Goal: Task Accomplishment & Management: Use online tool/utility

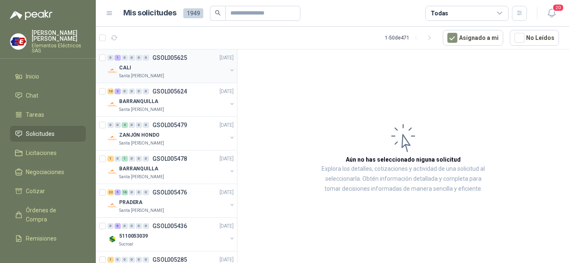
scroll to position [83, 0]
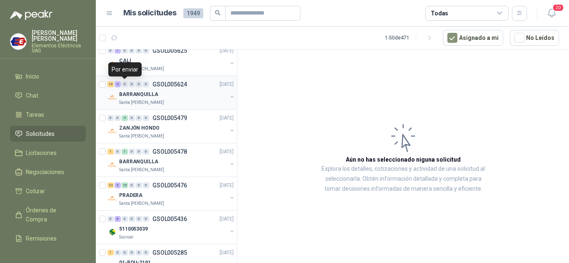
click at [126, 83] on div "0" at bounding box center [125, 85] width 6 height 6
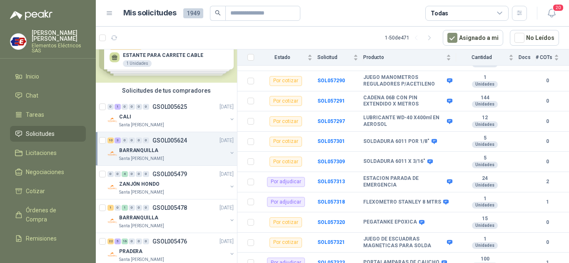
scroll to position [42, 0]
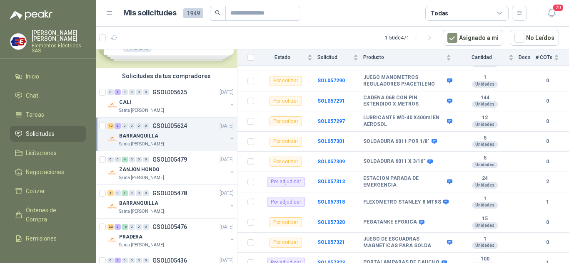
click at [37, 135] on span "Solicitudes" at bounding box center [40, 133] width 29 height 9
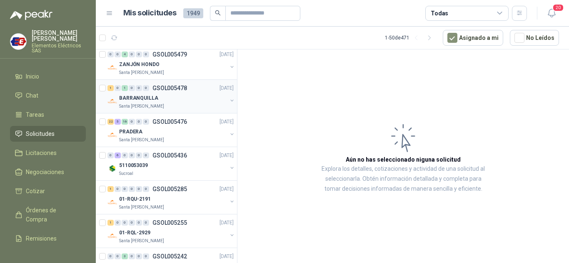
scroll to position [166, 0]
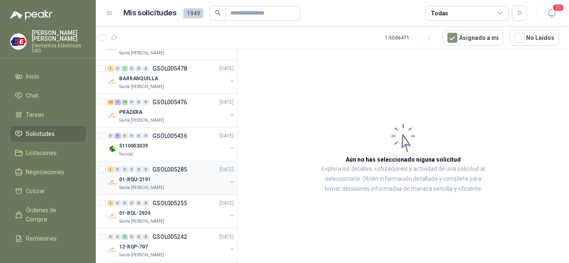
click at [138, 176] on p "01-RQU-2191" at bounding box center [135, 180] width 32 height 8
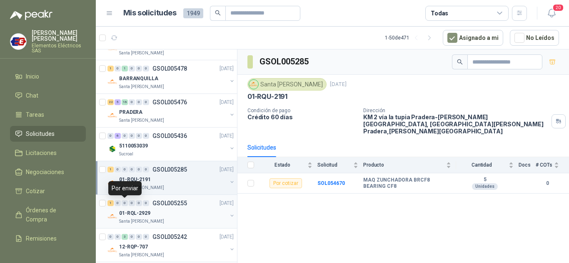
click at [122, 206] on div "0" at bounding box center [125, 204] width 6 height 6
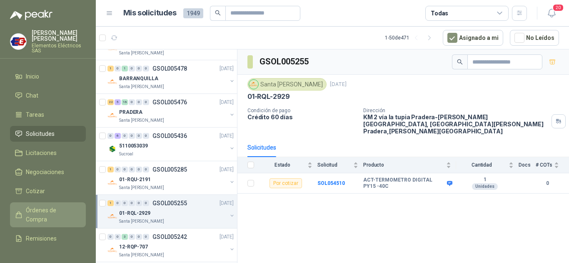
click at [43, 211] on span "Órdenes de Compra" at bounding box center [52, 215] width 52 height 18
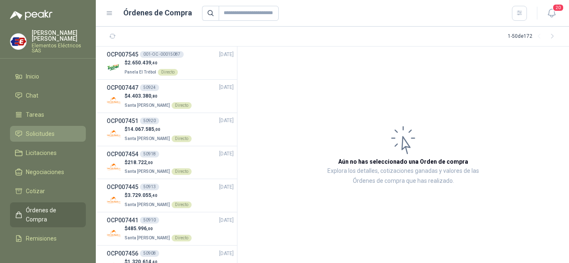
click at [44, 132] on span "Solicitudes" at bounding box center [40, 133] width 29 height 9
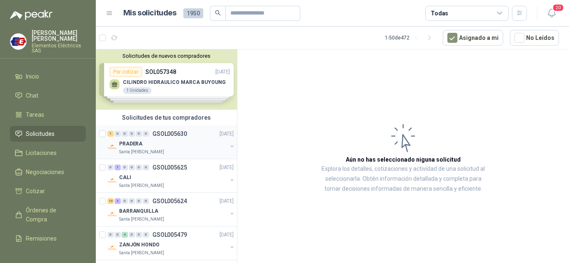
click at [142, 139] on div "PRADERA" at bounding box center [173, 144] width 108 height 10
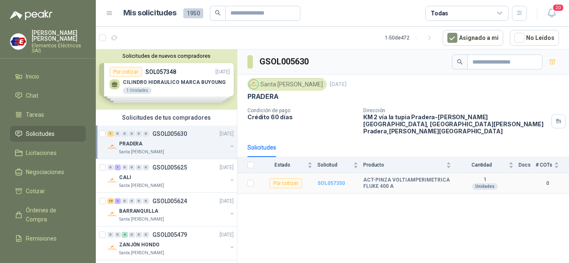
click at [325, 181] on b "SOL057350" at bounding box center [330, 184] width 27 height 6
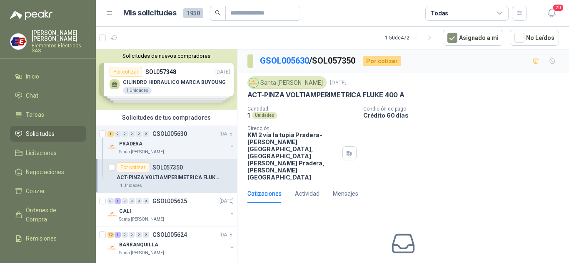
scroll to position [22, 0]
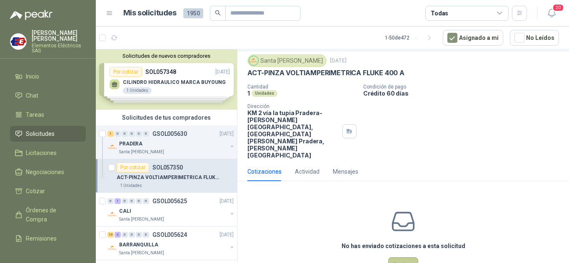
click at [393, 258] on button "Cotizar" at bounding box center [403, 266] width 30 height 16
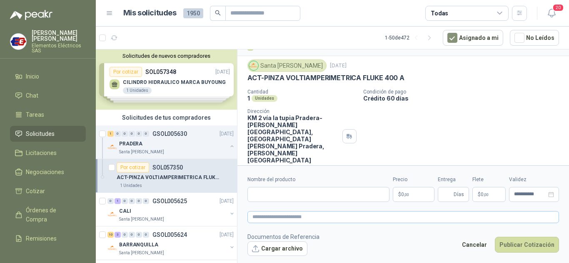
scroll to position [16, 0]
click at [287, 194] on input "Nombre del producto" at bounding box center [318, 194] width 142 height 15
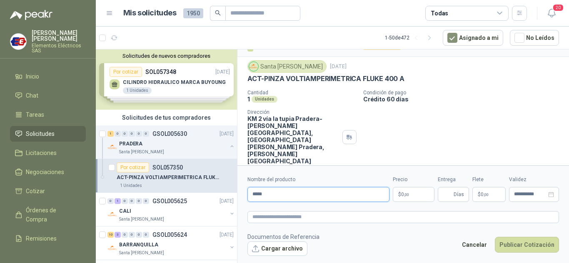
click at [276, 201] on input "*****" at bounding box center [318, 194] width 142 height 15
click at [251, 195] on input "**********" at bounding box center [318, 194] width 142 height 15
click at [346, 196] on input "**********" at bounding box center [318, 194] width 142 height 15
click at [356, 194] on input "**********" at bounding box center [318, 194] width 142 height 15
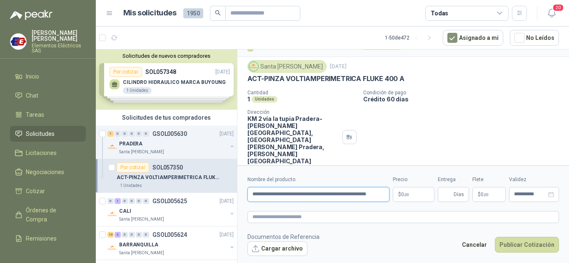
type input "**********"
click at [401, 194] on span "0 ,00" at bounding box center [405, 194] width 8 height 5
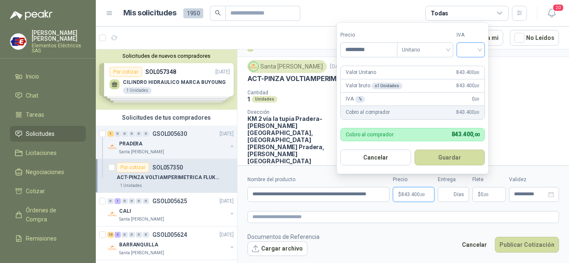
type input "*********"
click at [479, 51] on input "search" at bounding box center [470, 49] width 18 height 12
click at [470, 67] on div "19%" at bounding box center [471, 66] width 15 height 9
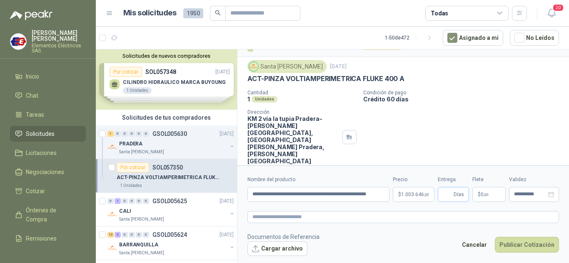
click at [455, 199] on span "Días" at bounding box center [458, 195] width 10 height 14
type input "*"
drag, startPoint x: 470, startPoint y: 143, endPoint x: 472, endPoint y: 172, distance: 29.2
click at [470, 156] on div "GSOL005630 / SOL057350 Por cotizar Santa [PERSON_NAME] [DATE] ACT-PINZA VOLTIAM…" at bounding box center [402, 113] width 331 height 161
click at [478, 193] on span "$" at bounding box center [478, 194] width 3 height 5
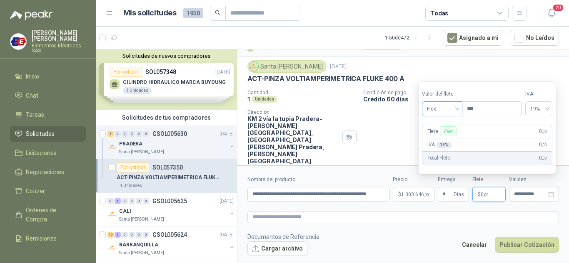
click at [460, 109] on div "Flex" at bounding box center [442, 109] width 40 height 15
click at [438, 137] on div "Incluido" at bounding box center [442, 139] width 29 height 9
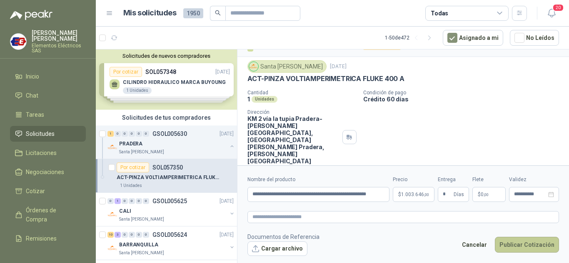
click at [524, 242] on button "Publicar Cotización" at bounding box center [526, 245] width 64 height 16
